Goal: Complete application form

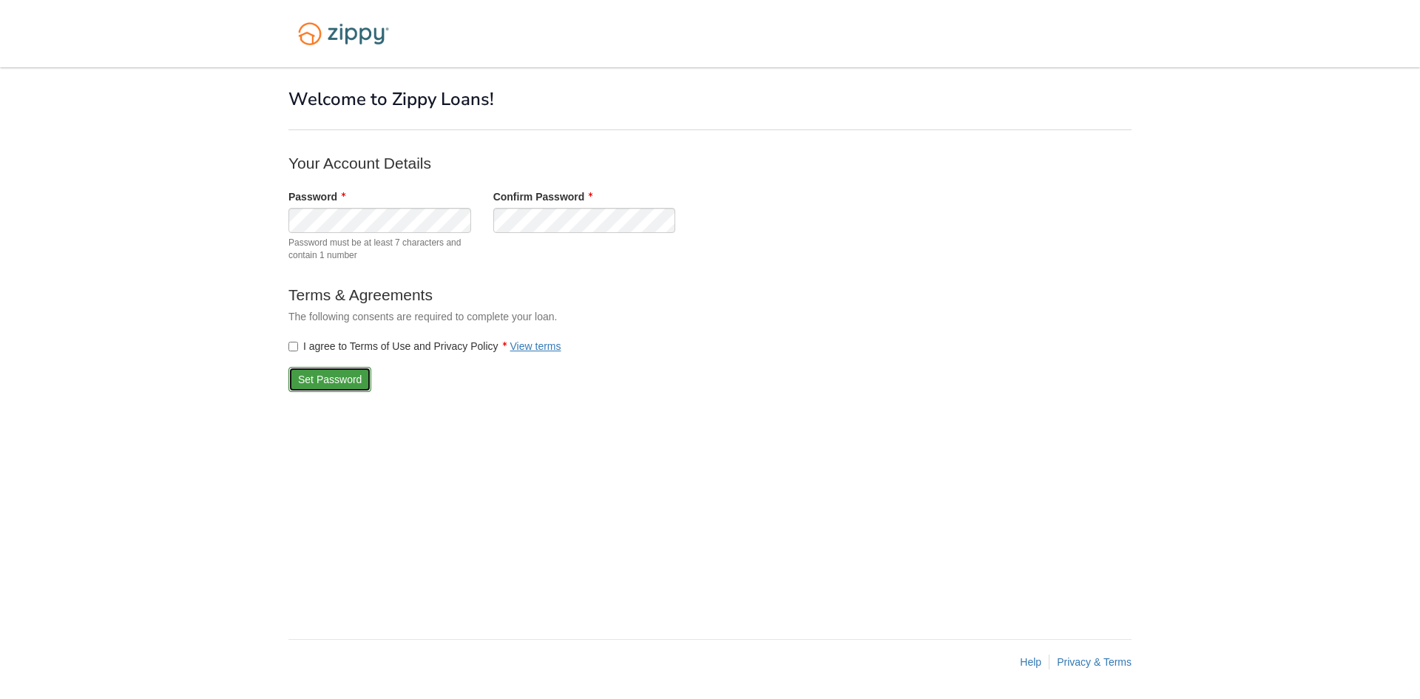
click at [322, 376] on button "Set Password" at bounding box center [329, 379] width 83 height 25
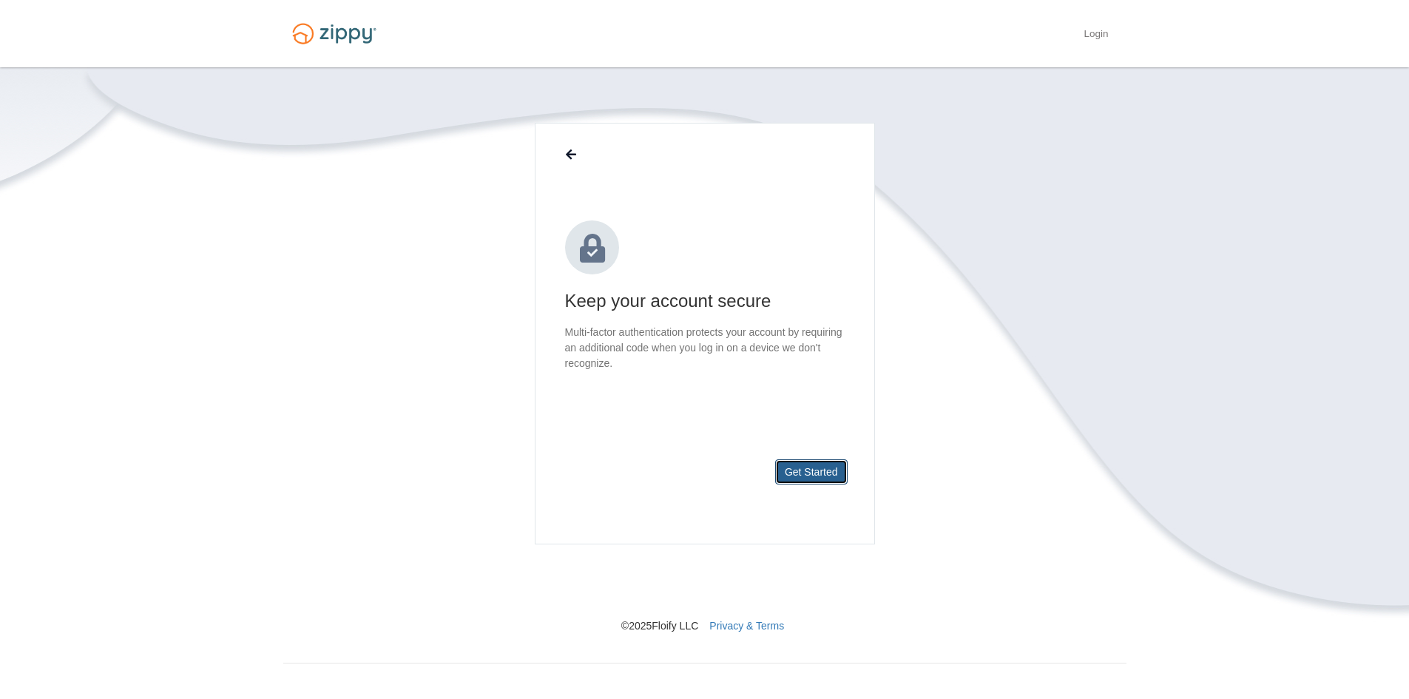
click at [802, 470] on button "Get Started" at bounding box center [811, 471] width 72 height 25
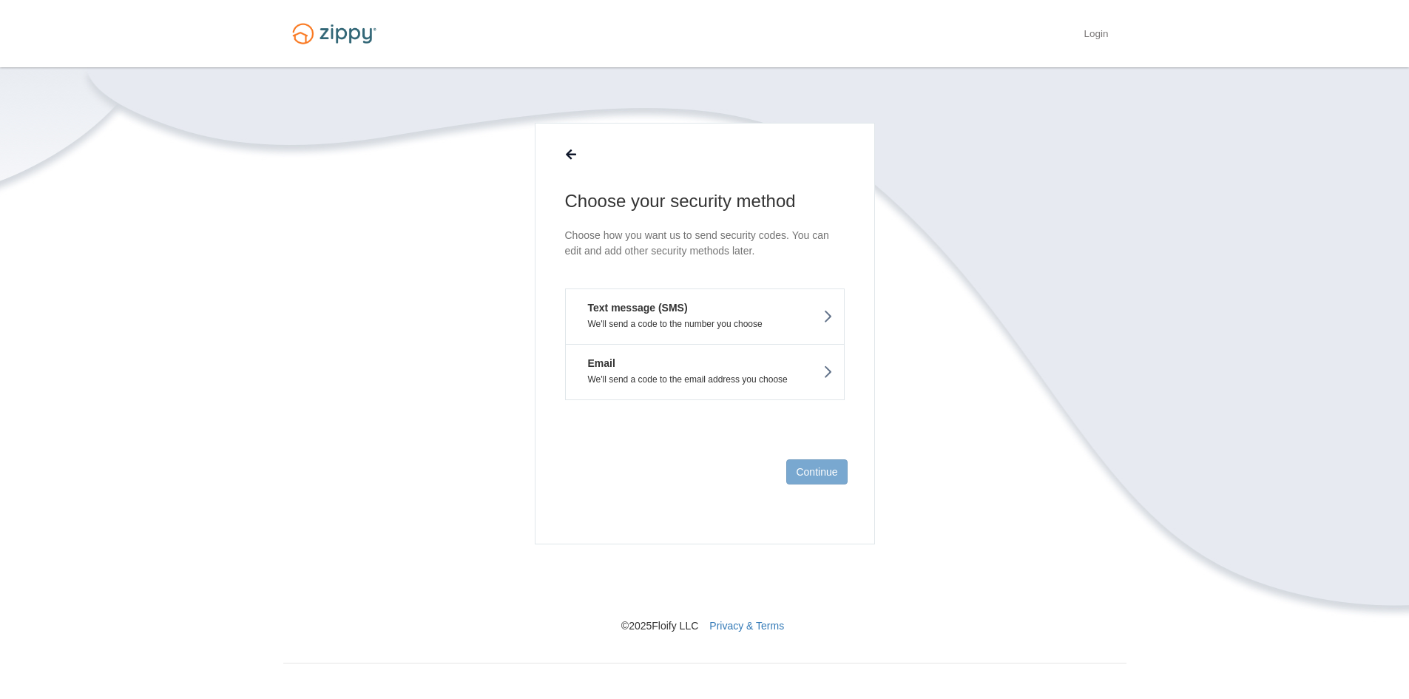
click at [708, 317] on button "Text message (SMS) We'll send a code to the number you choose" at bounding box center [705, 315] width 280 height 55
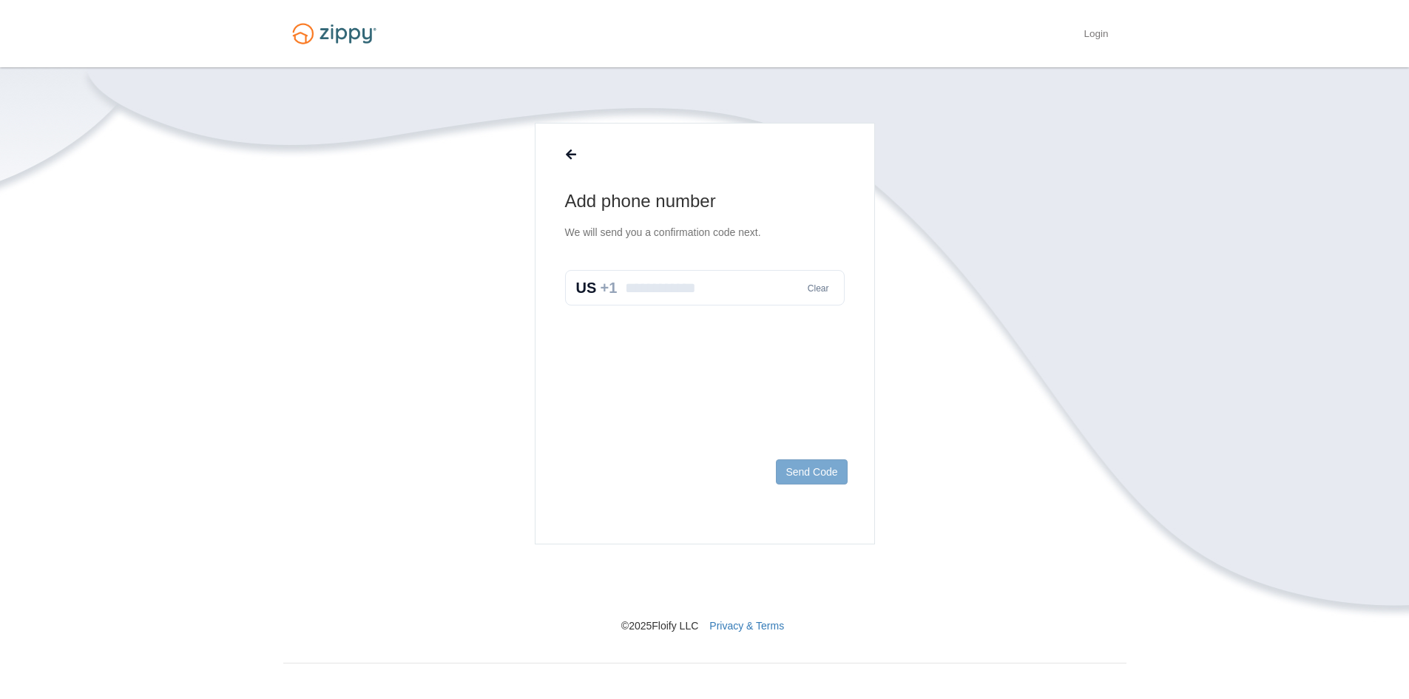
click at [692, 285] on input "text" at bounding box center [705, 287] width 280 height 35
type input "**********"
click at [816, 459] on button "Send Code" at bounding box center [811, 471] width 71 height 25
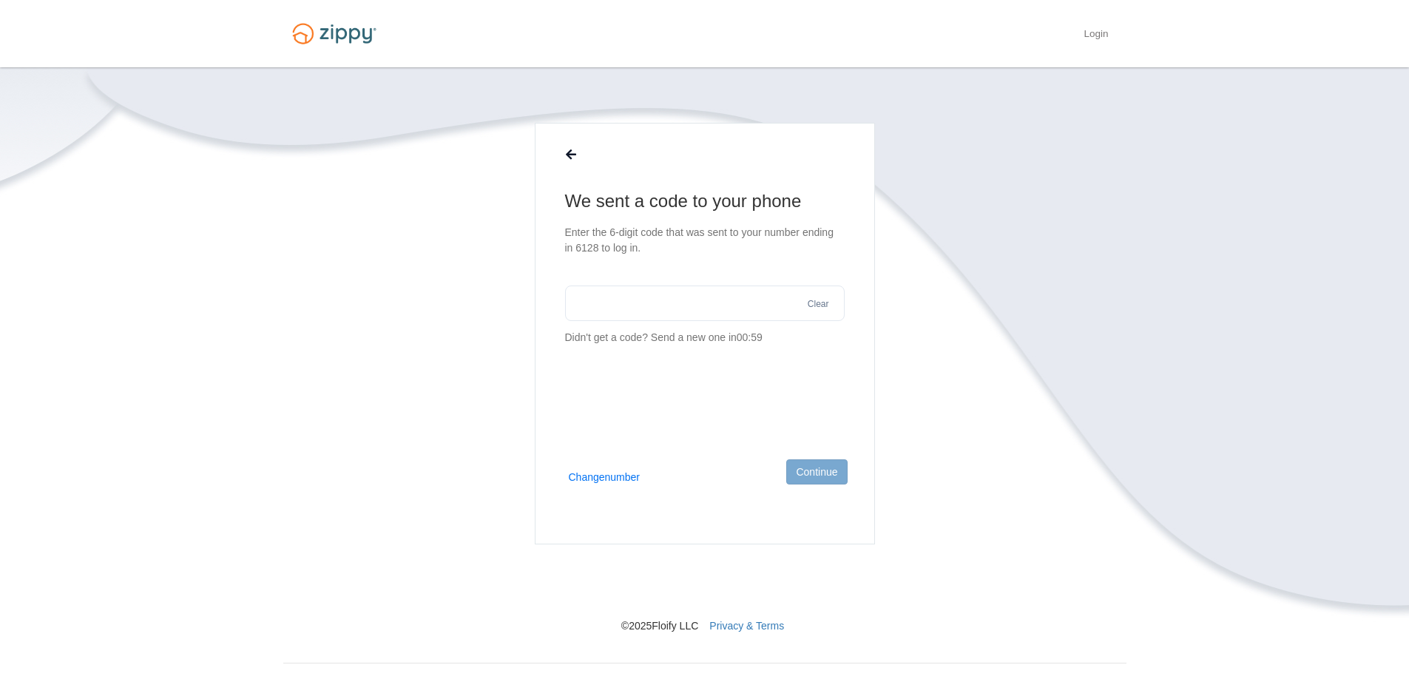
click at [699, 295] on input "text" at bounding box center [705, 302] width 280 height 35
type input "******"
click at [822, 471] on button "Continue" at bounding box center [816, 471] width 61 height 25
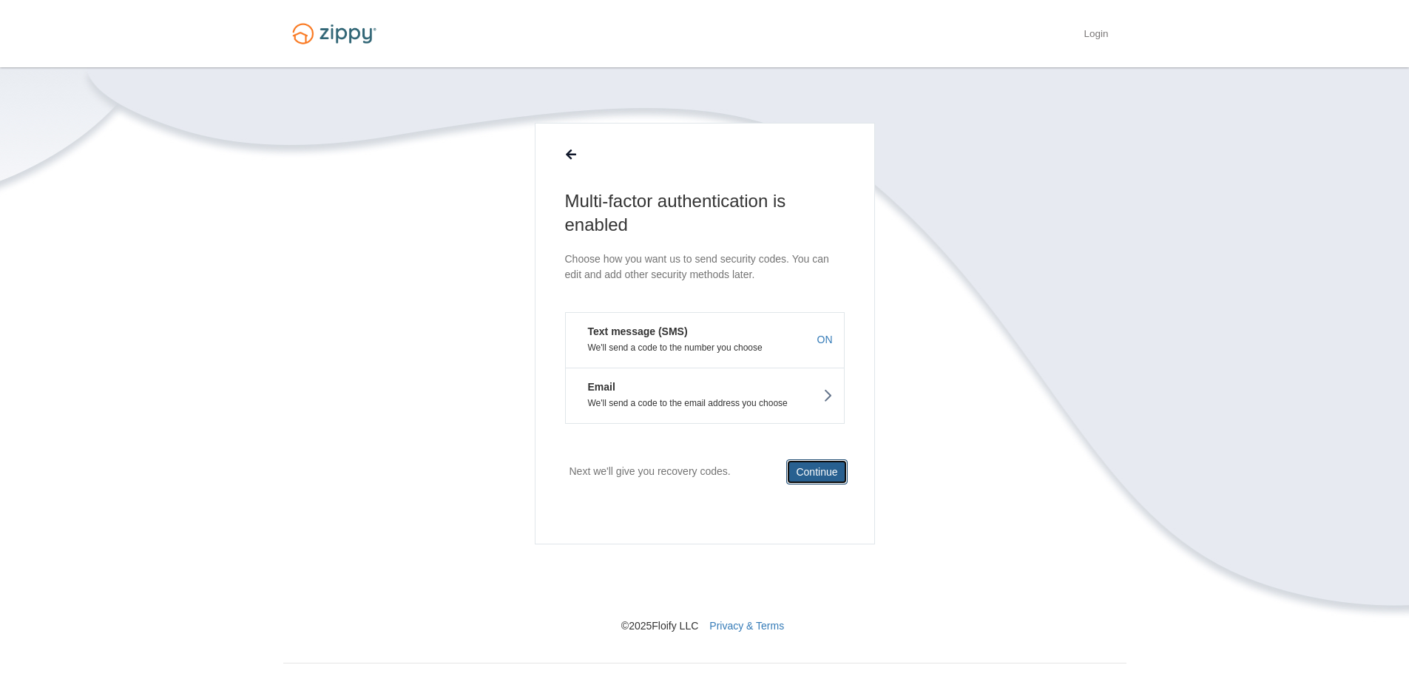
drag, startPoint x: 822, startPoint y: 471, endPoint x: 802, endPoint y: 471, distance: 20.0
click at [802, 471] on button "Continue" at bounding box center [816, 471] width 61 height 25
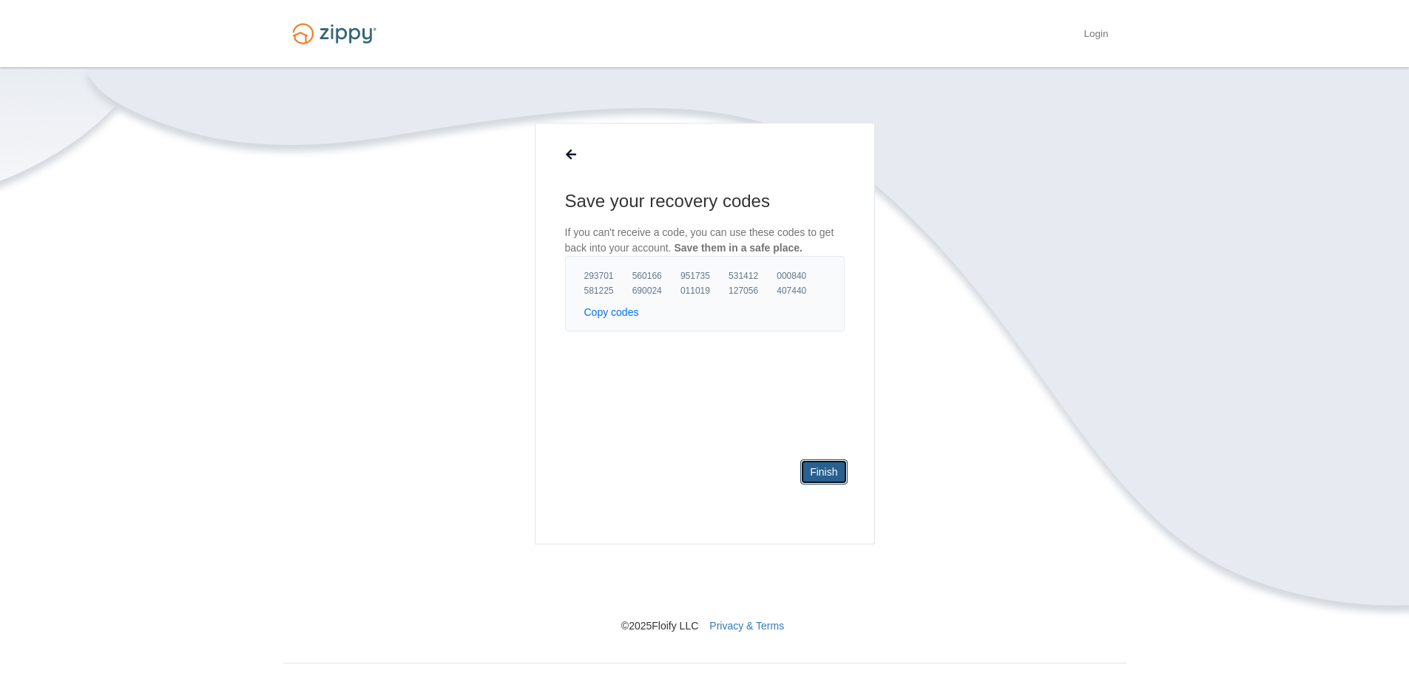
click at [826, 467] on link "Finish" at bounding box center [823, 471] width 47 height 25
